Goal: Use online tool/utility: Utilize a website feature to perform a specific function

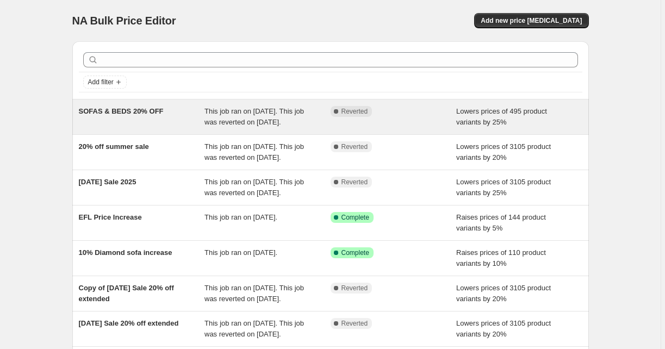
click at [144, 125] on div "SOFAS & BEDS 20% OFF" at bounding box center [142, 117] width 126 height 22
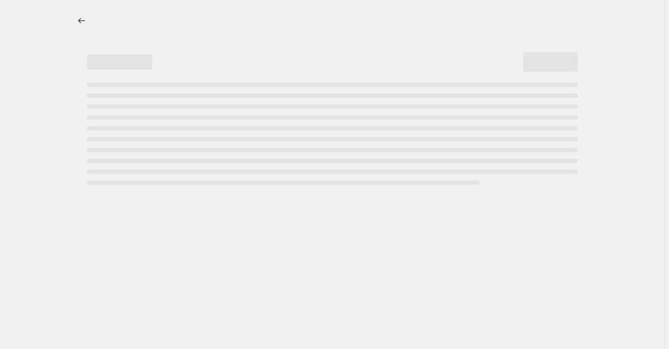
select select "percentage"
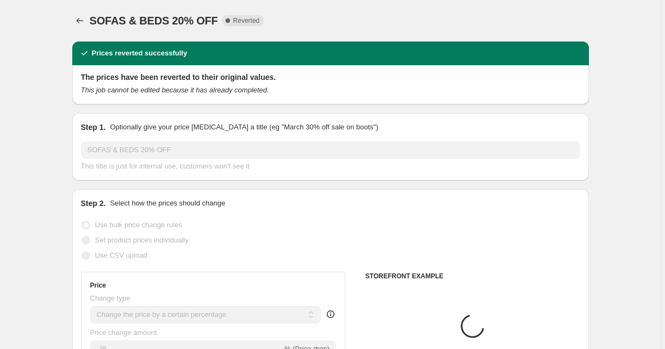
select select "collection"
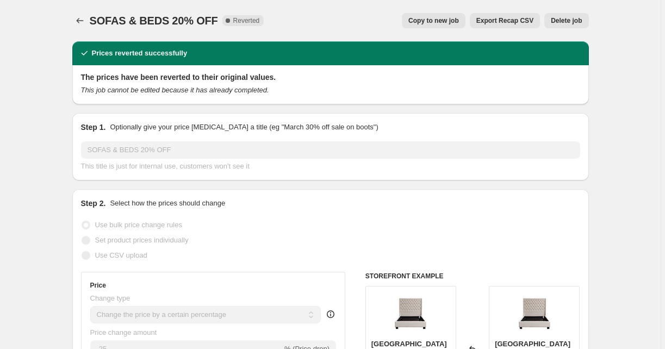
click at [450, 19] on span "Copy to new job" at bounding box center [434, 20] width 51 height 9
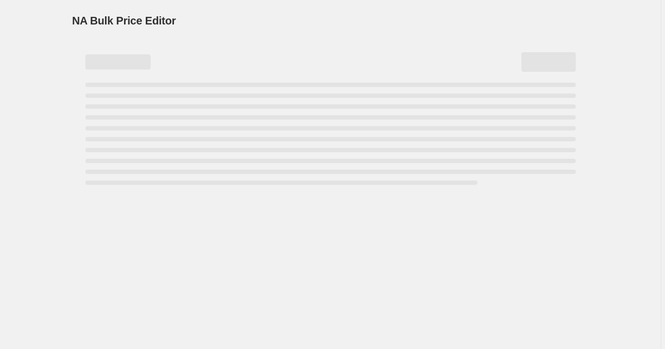
select select "percentage"
select select "collection"
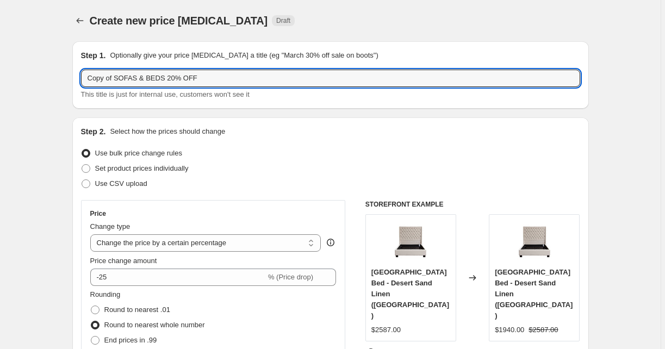
drag, startPoint x: 116, startPoint y: 77, endPoint x: 68, endPoint y: 81, distance: 48.0
type input "SOFAS & BEDS 20% OFF"
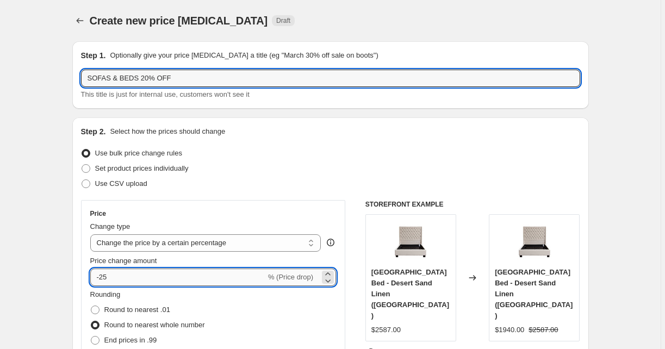
click at [117, 274] on input "-25" at bounding box center [178, 277] width 176 height 17
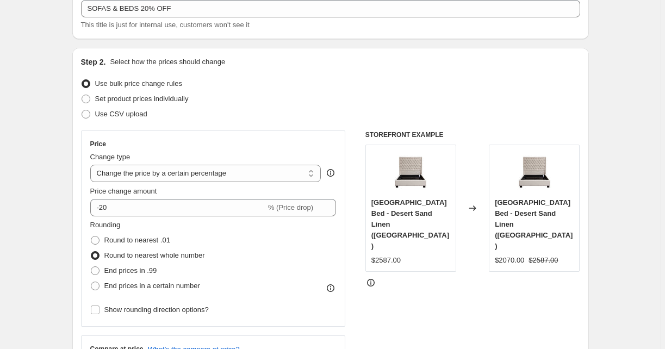
scroll to position [72, 0]
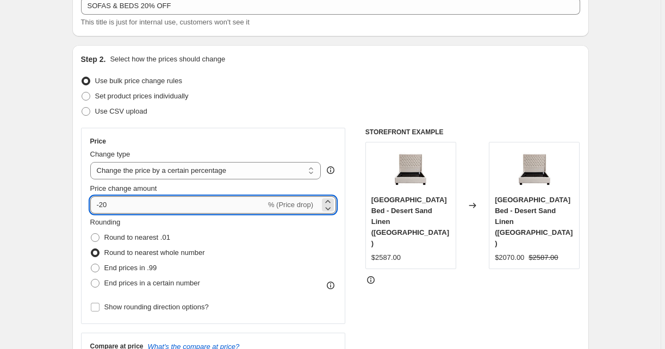
click at [119, 199] on input "-20" at bounding box center [178, 204] width 176 height 17
click at [116, 206] on input "-25" at bounding box center [178, 204] width 176 height 17
type input "-2"
type input "-0"
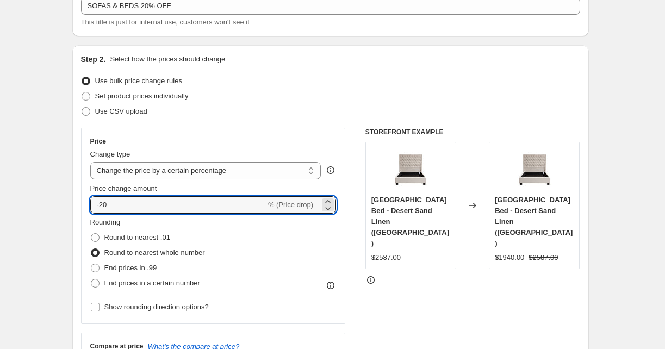
type input "-20"
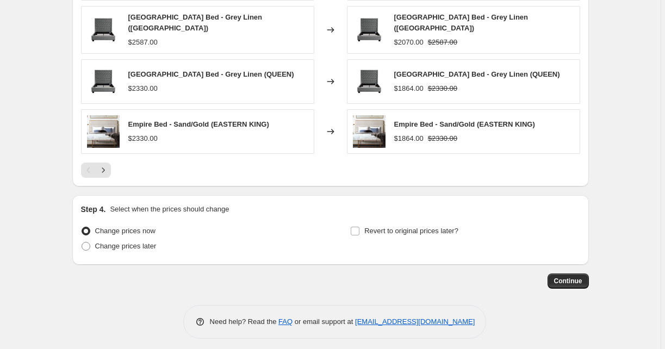
scroll to position [888, 0]
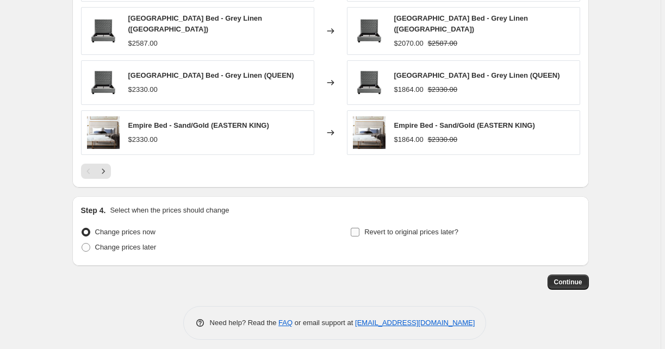
click at [367, 228] on span "Revert to original prices later?" at bounding box center [411, 232] width 94 height 8
click at [360, 228] on input "Revert to original prices later?" at bounding box center [355, 232] width 9 height 9
checkbox input "true"
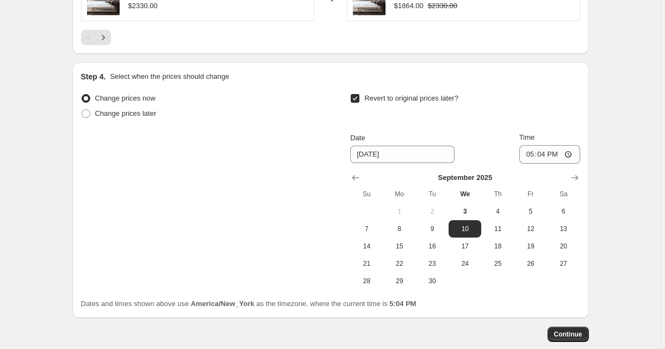
scroll to position [1030, 0]
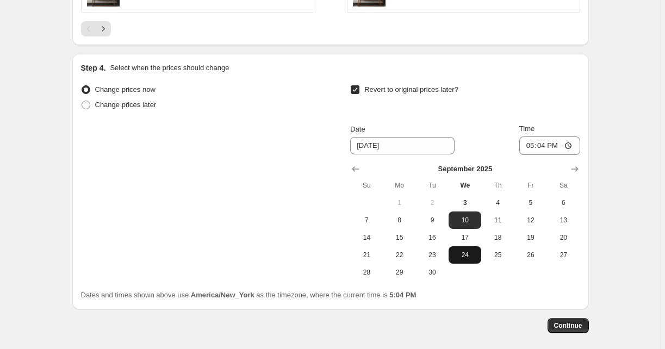
click at [474, 251] on span "24" at bounding box center [465, 255] width 24 height 9
type input "[DATE]"
click at [545, 139] on input "17:04" at bounding box center [549, 146] width 61 height 18
type input "06:00"
click at [282, 161] on div "Change prices now Change prices later Revert to original prices later? Date [DA…" at bounding box center [330, 181] width 499 height 199
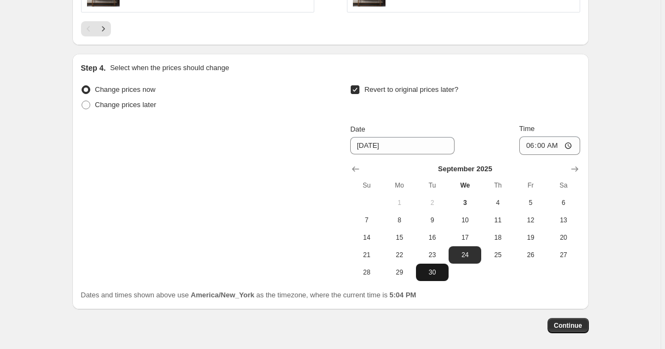
click at [439, 268] on span "30" at bounding box center [432, 272] width 24 height 9
type input "[DATE]"
click at [566, 321] on span "Continue" at bounding box center [568, 325] width 28 height 9
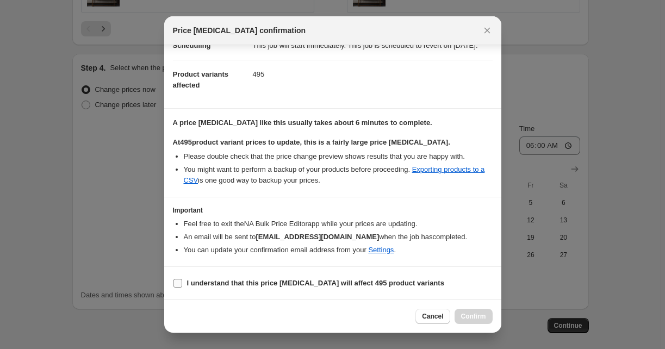
scroll to position [113, 0]
click at [216, 285] on b "I understand that this price [MEDICAL_DATA] will affect 495 product variants" at bounding box center [315, 283] width 257 height 8
click at [182, 285] on input "I understand that this price [MEDICAL_DATA] will affect 495 product variants" at bounding box center [178, 283] width 9 height 9
checkbox input "true"
click at [462, 324] on button "Confirm" at bounding box center [474, 316] width 38 height 15
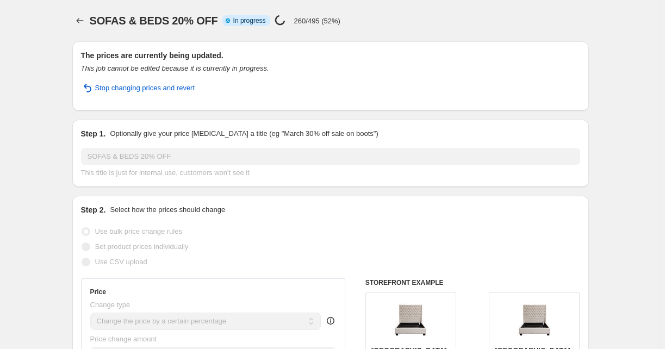
select select "percentage"
select select "collection"
